Goal: Find specific page/section: Find specific page/section

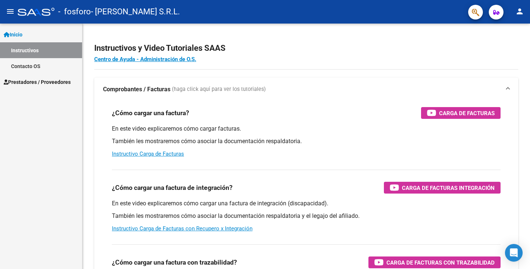
drag, startPoint x: 30, startPoint y: 81, endPoint x: 30, endPoint y: 87, distance: 6.3
click at [30, 81] on span "Prestadores / Proveedores" at bounding box center [37, 82] width 67 height 8
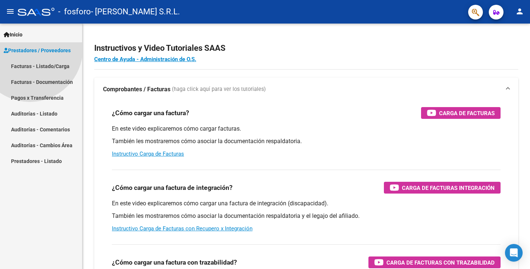
click at [34, 90] on link "Facturas - Documentación" at bounding box center [41, 82] width 82 height 16
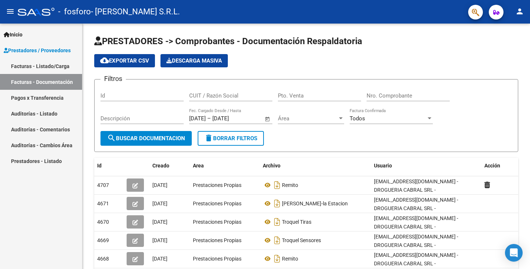
click at [37, 67] on link "Facturas - Listado/Carga" at bounding box center [41, 66] width 82 height 16
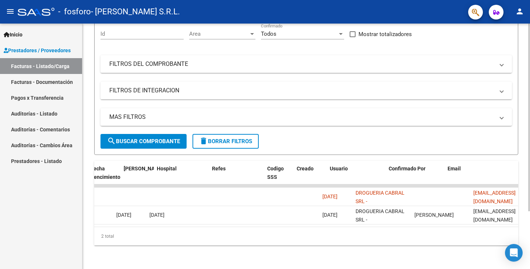
scroll to position [0, 1364]
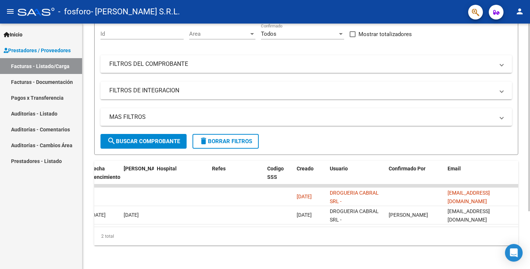
click at [530, 226] on div at bounding box center [529, 175] width 2 height 188
click at [38, 80] on link "Facturas - Documentación" at bounding box center [41, 82] width 82 height 16
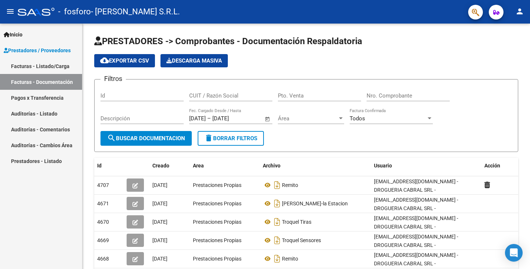
click at [37, 98] on link "Pagos x Transferencia" at bounding box center [41, 98] width 82 height 16
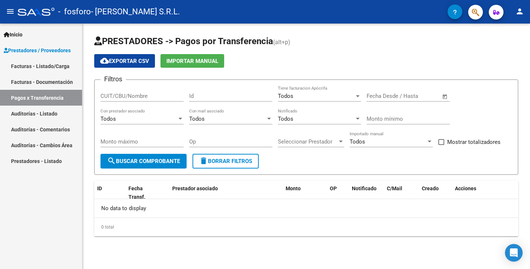
click at [32, 116] on link "Auditorías - Listado" at bounding box center [41, 114] width 82 height 16
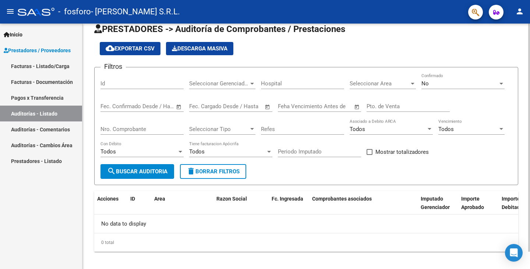
scroll to position [18, 0]
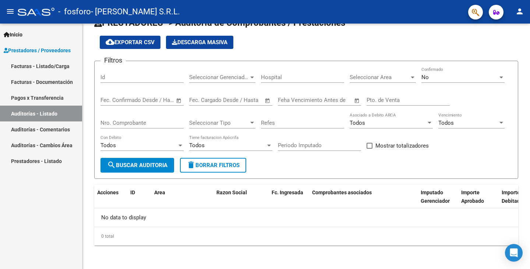
click at [42, 130] on link "Auditorías - Comentarios" at bounding box center [41, 130] width 82 height 16
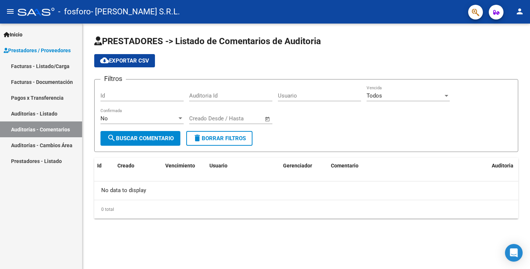
click at [46, 146] on link "Auditorías - Cambios Área" at bounding box center [41, 145] width 82 height 16
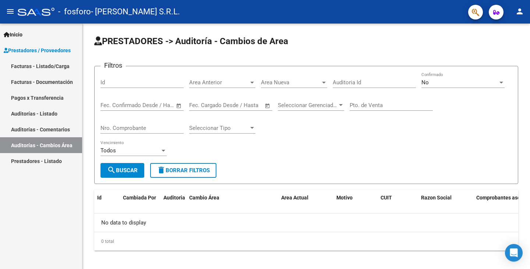
click at [52, 160] on link "Prestadores - Listado" at bounding box center [41, 161] width 82 height 16
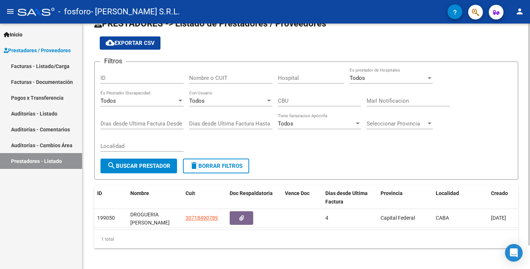
scroll to position [26, 0]
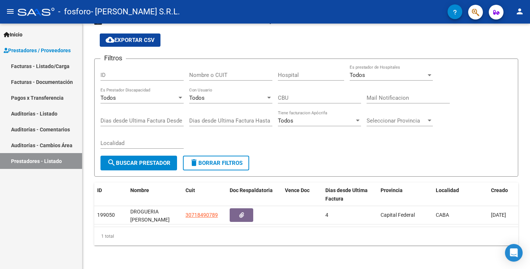
click at [33, 64] on link "Facturas - Listado/Carga" at bounding box center [41, 66] width 82 height 16
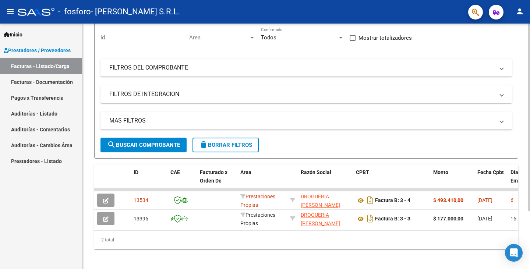
scroll to position [75, 0]
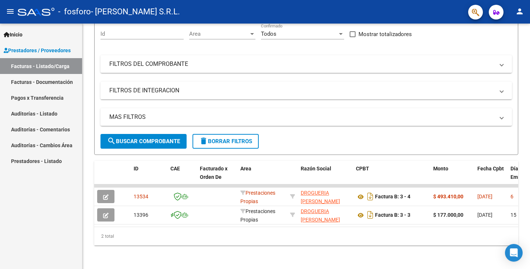
click at [52, 86] on link "Facturas - Documentación" at bounding box center [41, 82] width 82 height 16
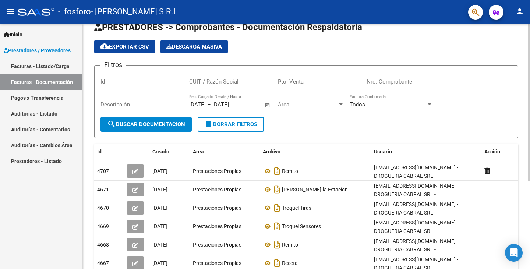
scroll to position [37, 0]
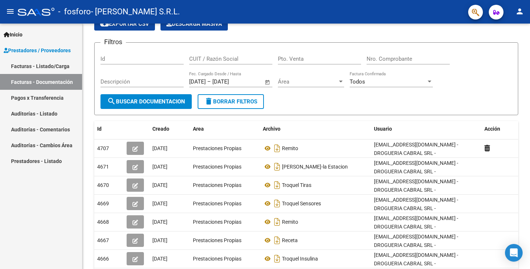
click at [35, 95] on link "Pagos x Transferencia" at bounding box center [41, 98] width 82 height 16
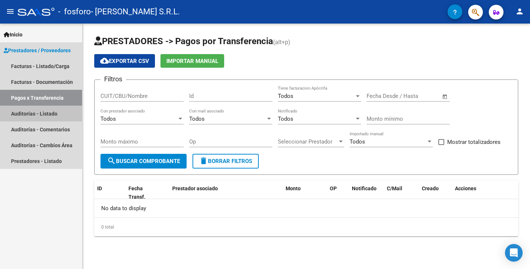
click at [38, 113] on link "Auditorías - Listado" at bounding box center [41, 114] width 82 height 16
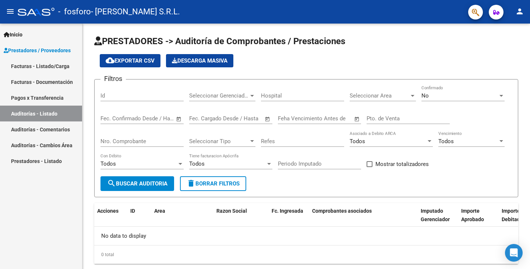
click at [35, 32] on link "Inicio" at bounding box center [41, 35] width 82 height 16
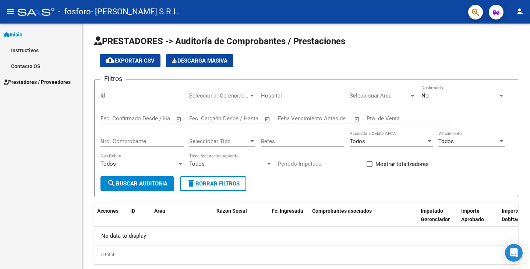
click at [37, 80] on span "Prestadores / Proveedores" at bounding box center [37, 82] width 67 height 8
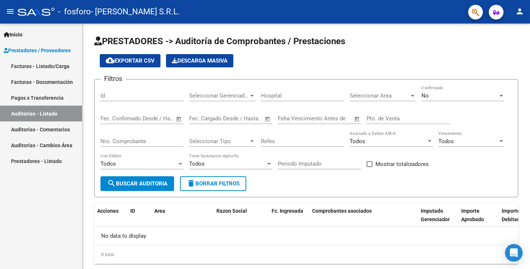
click at [49, 129] on link "Auditorías - Comentarios" at bounding box center [41, 130] width 82 height 16
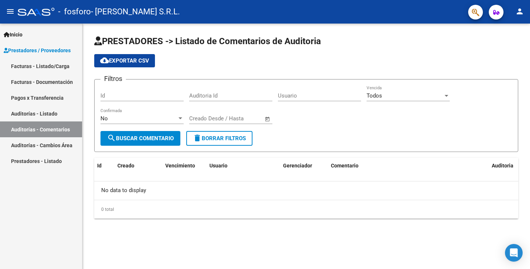
click at [63, 140] on link "Auditorías - Cambios Área" at bounding box center [41, 145] width 82 height 16
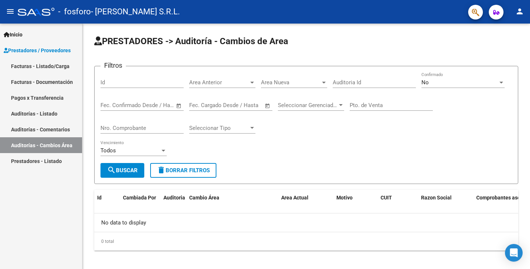
click at [43, 161] on link "Prestadores - Listado" at bounding box center [41, 161] width 82 height 16
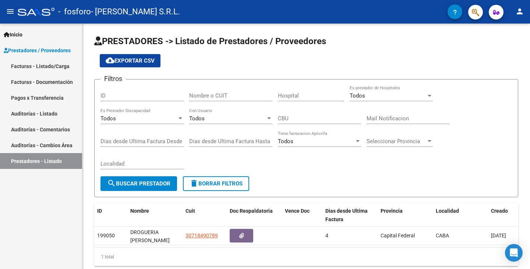
click at [37, 99] on link "Pagos x Transferencia" at bounding box center [41, 98] width 82 height 16
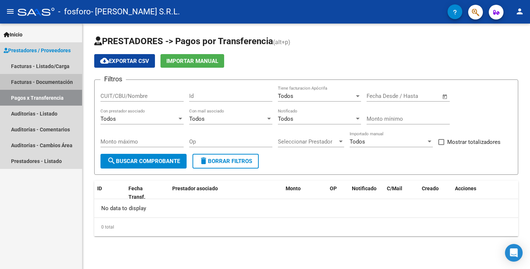
click at [57, 82] on link "Facturas - Documentación" at bounding box center [41, 82] width 82 height 16
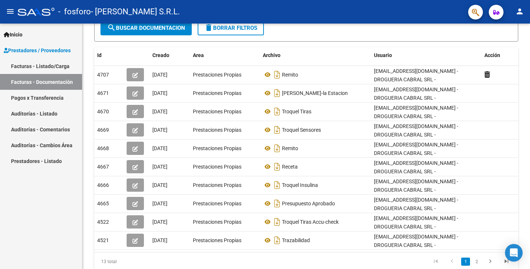
click at [41, 63] on link "Facturas - Listado/Carga" at bounding box center [41, 66] width 82 height 16
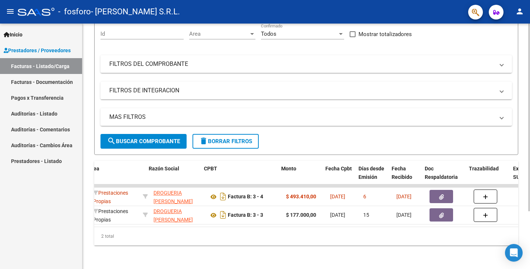
scroll to position [0, 142]
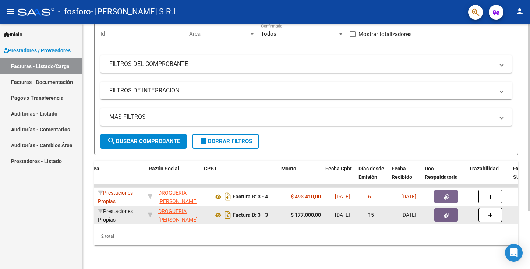
click at [168, 217] on span "DROGUERIA [PERSON_NAME] S.R.L." at bounding box center [177, 219] width 39 height 23
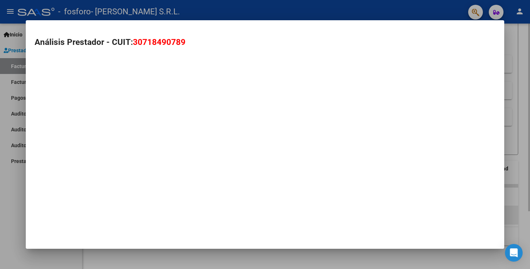
click at [168, 217] on mat-dialog-container "Análisis Prestador - CUIT: 30718490789" at bounding box center [265, 134] width 479 height 229
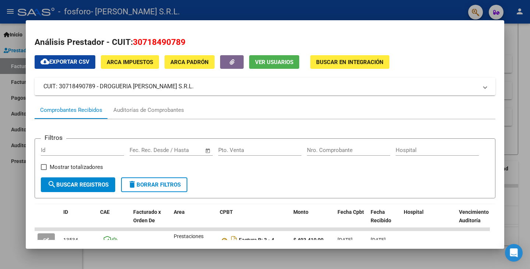
click at [20, 164] on div at bounding box center [265, 134] width 530 height 269
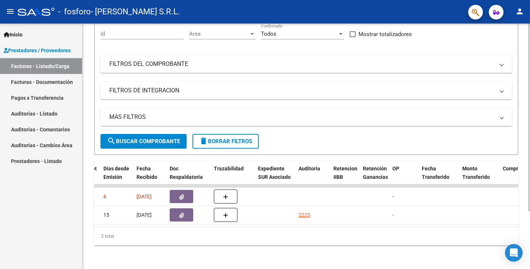
scroll to position [0, 420]
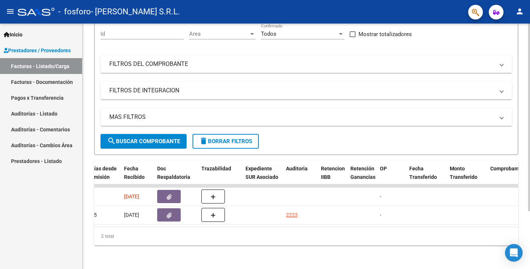
click at [277, 220] on datatable-body "13534 Prestaciones Propias DROGUERIA [PERSON_NAME] S.R.L. 30718490789 Factura B…" at bounding box center [306, 205] width 424 height 42
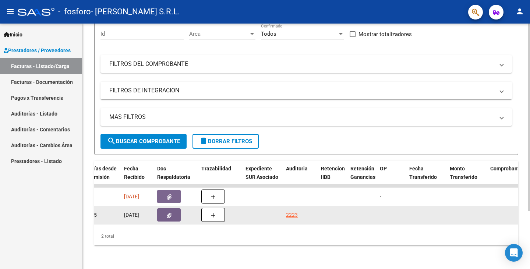
click at [289, 211] on div "2223" at bounding box center [292, 215] width 12 height 8
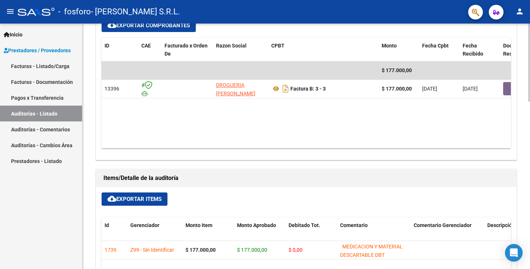
scroll to position [331, 0]
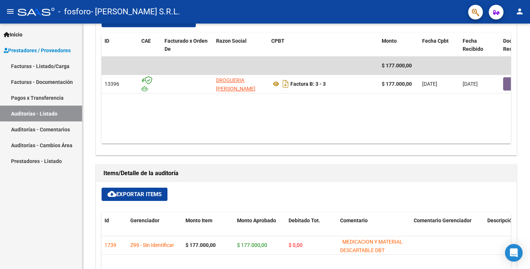
click at [56, 115] on link "Auditorías - Listado" at bounding box center [41, 114] width 82 height 16
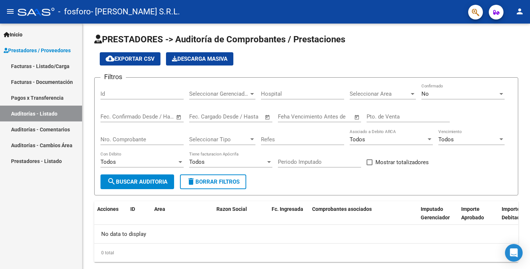
scroll to position [18, 0]
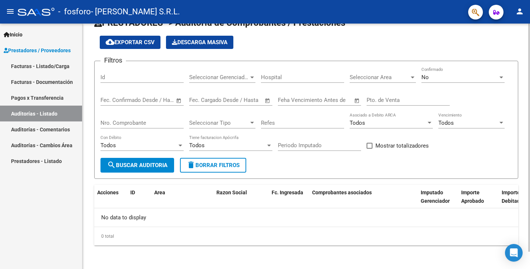
click at [149, 161] on button "search Buscar Auditoria" at bounding box center [138, 165] width 74 height 15
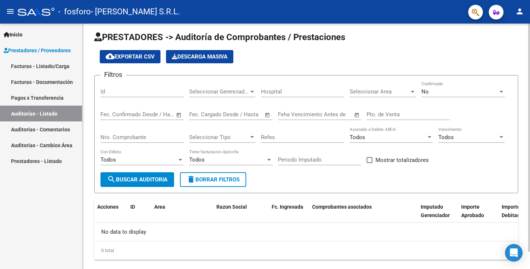
scroll to position [0, 0]
